Goal: Download file/media

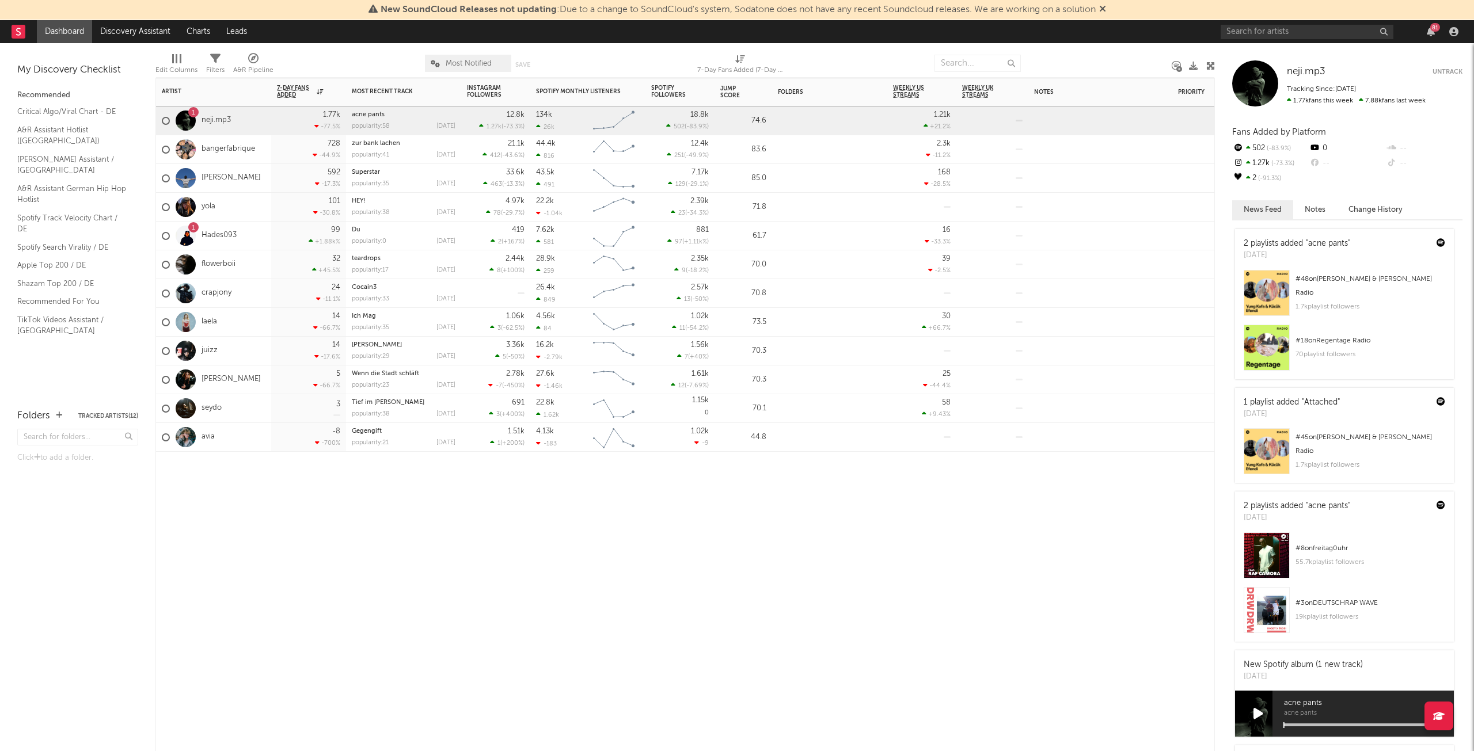
click at [731, 94] on div "Jump Score" at bounding box center [734, 92] width 29 height 14
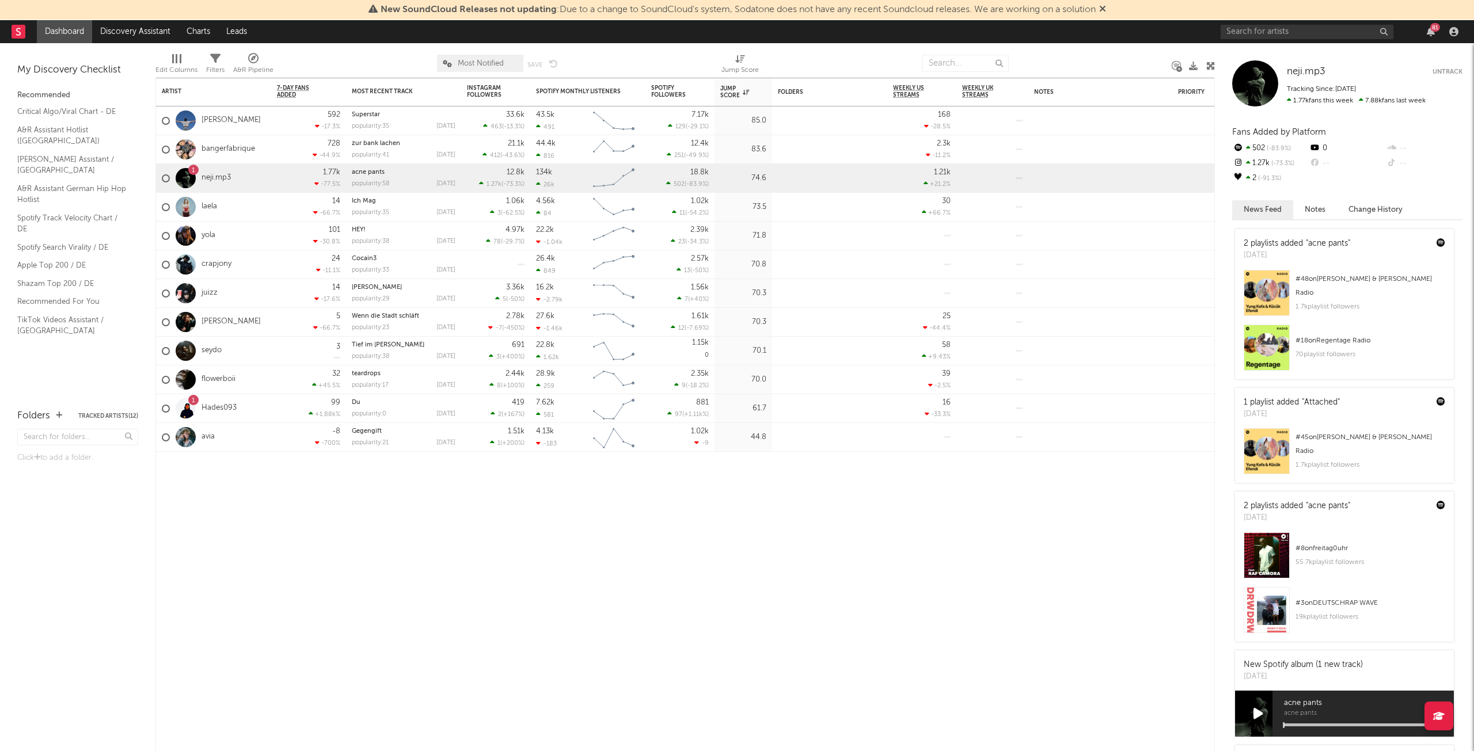
click at [216, 178] on link "neji.mp3" at bounding box center [215, 178] width 29 height 10
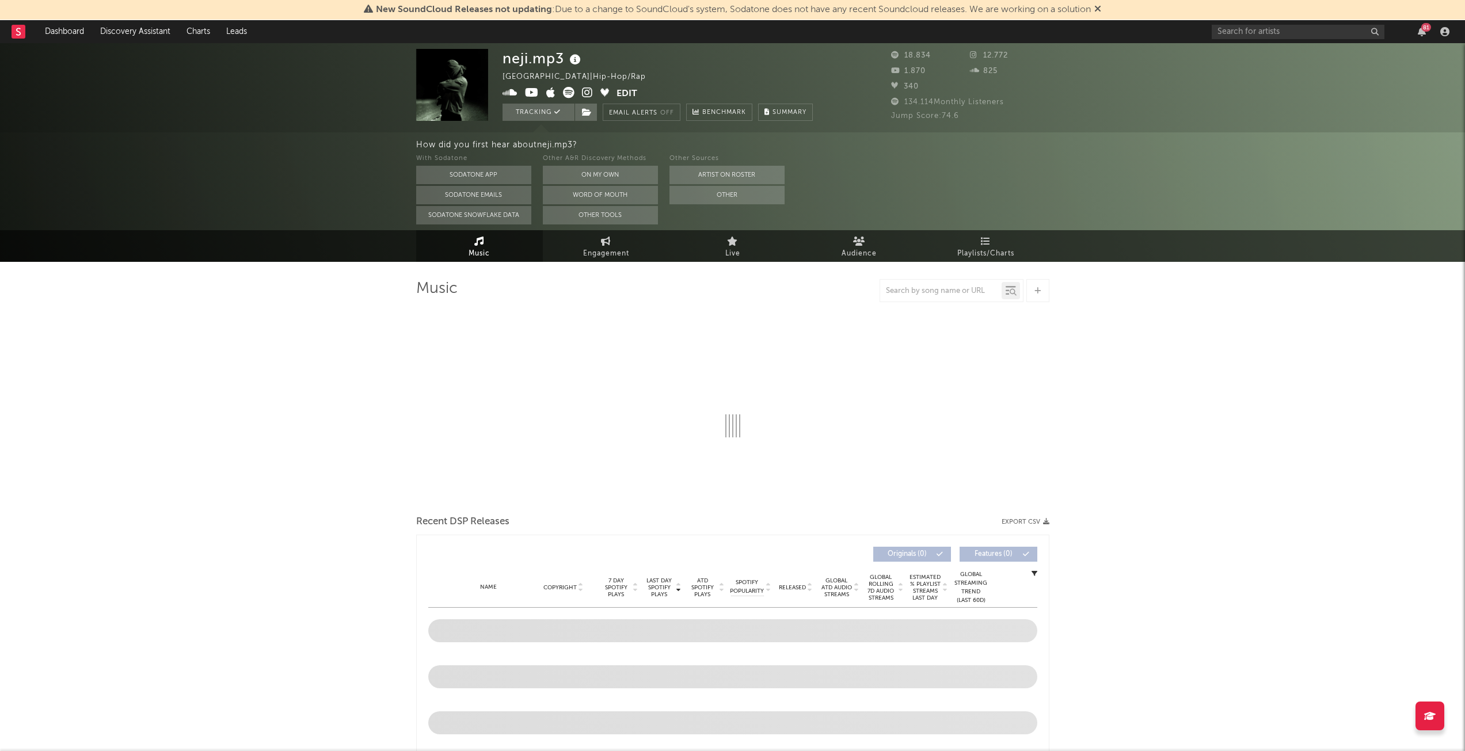
select select "6m"
